Goal: Navigation & Orientation: Find specific page/section

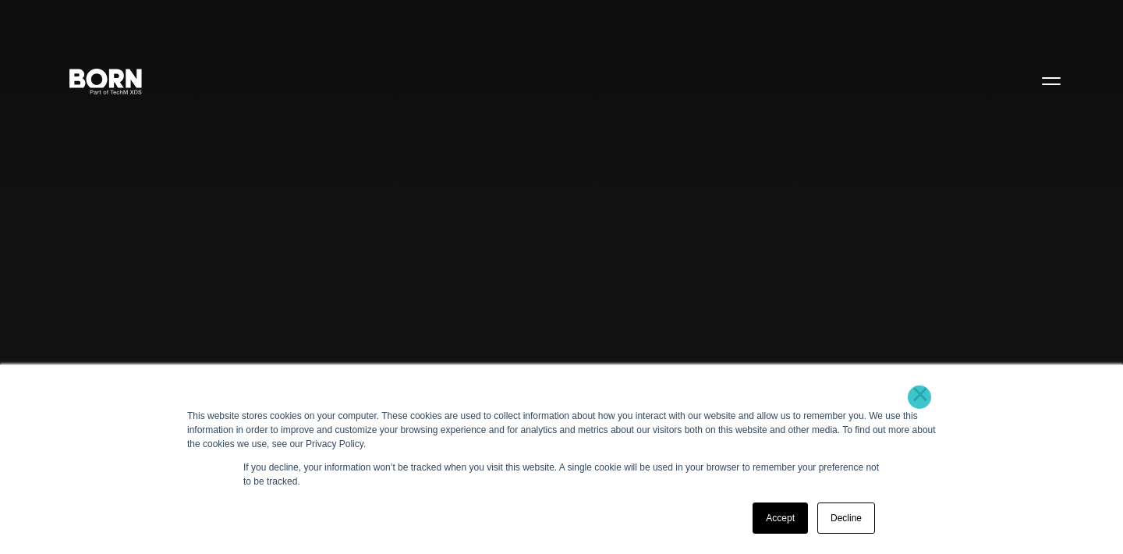
click at [920, 397] on link "×" at bounding box center [920, 394] width 19 height 14
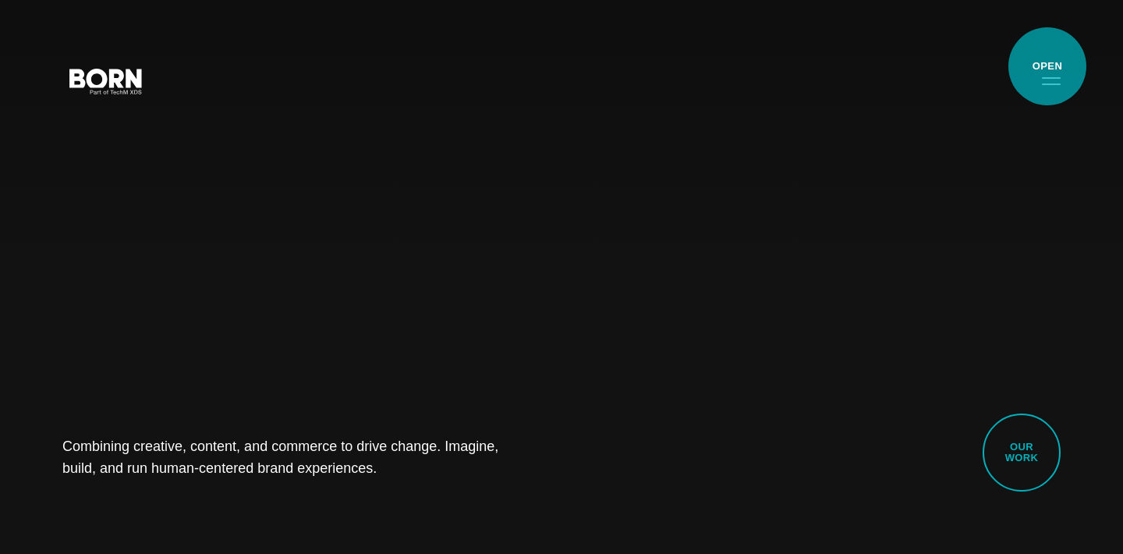
click at [1048, 66] on button "Primary Menu" at bounding box center [1051, 80] width 37 height 33
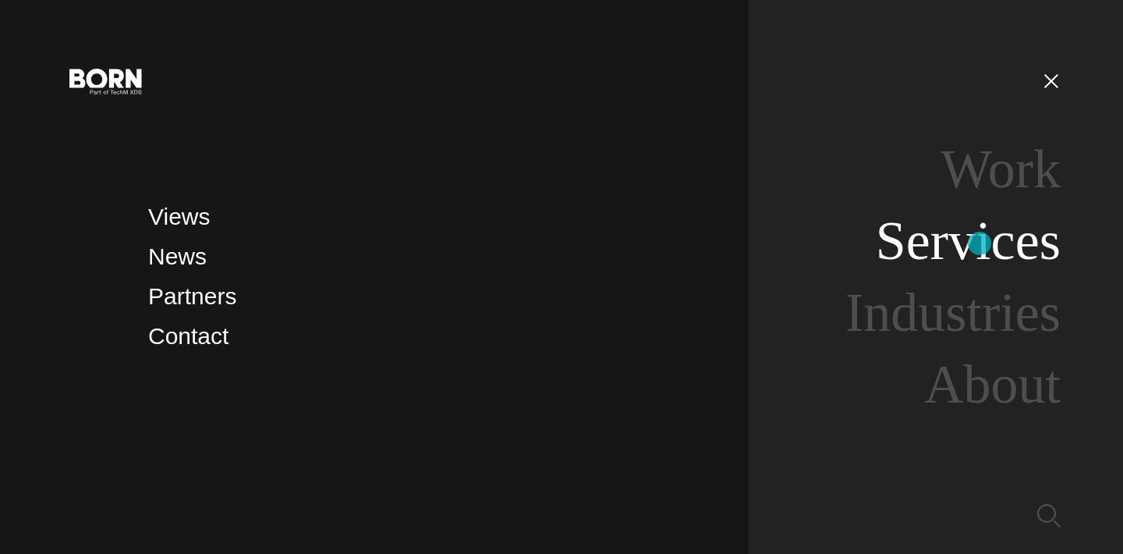
click at [980, 243] on link "Services" at bounding box center [968, 241] width 185 height 60
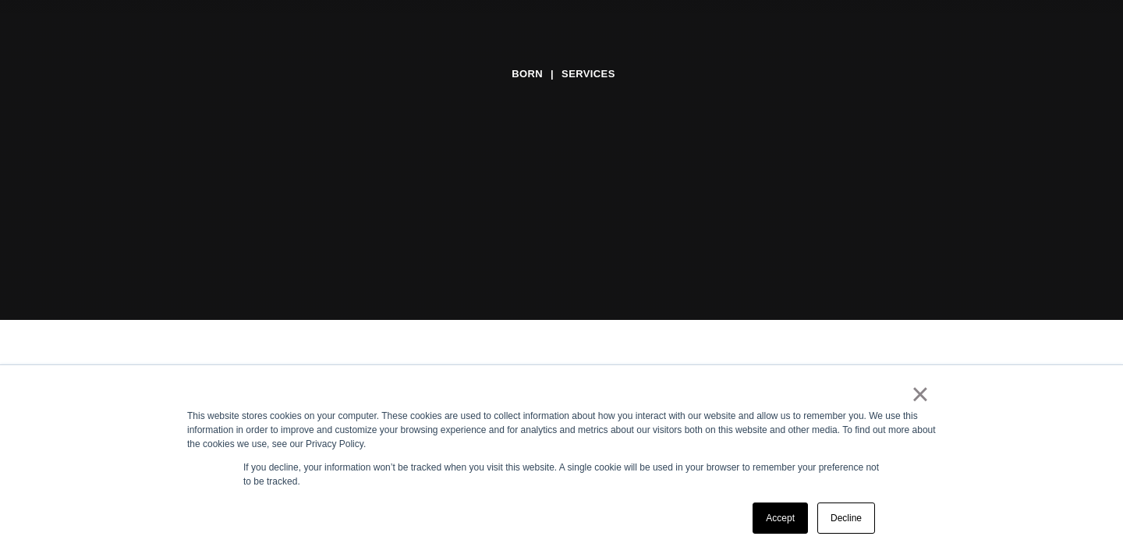
scroll to position [237, 0]
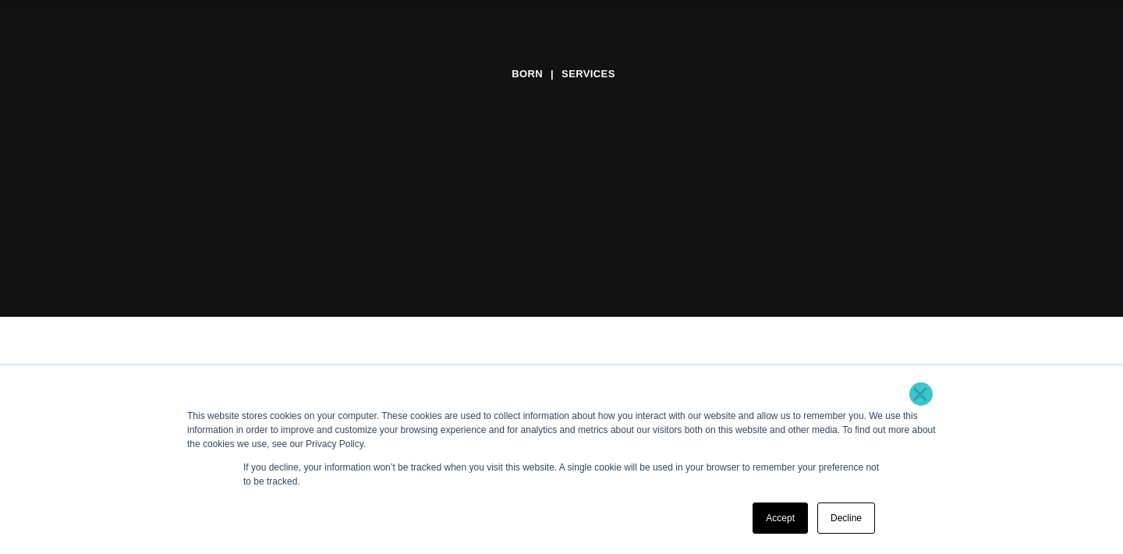
click at [921, 394] on link "×" at bounding box center [920, 394] width 19 height 14
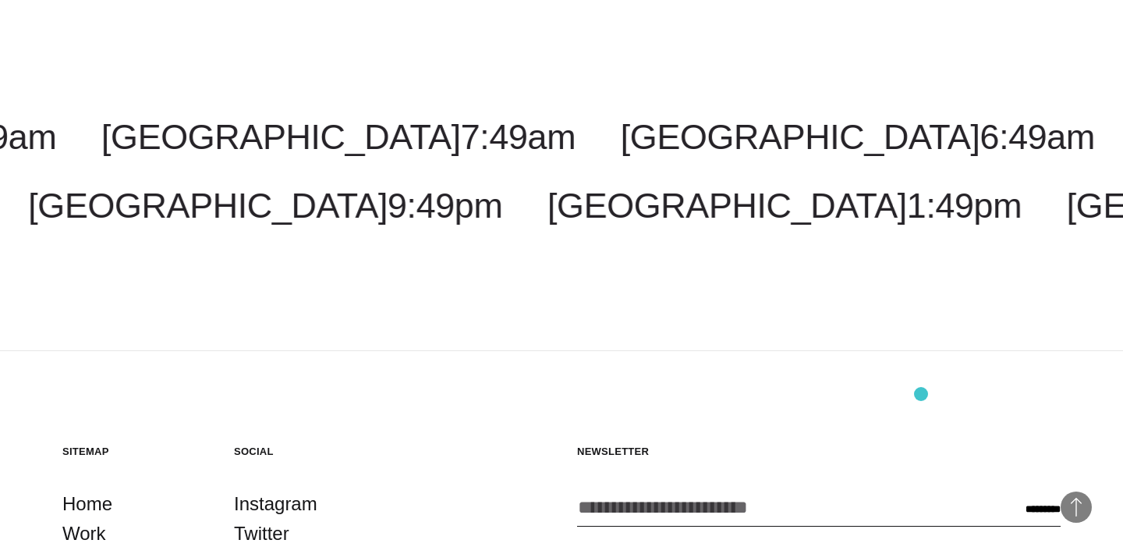
scroll to position [2961, 0]
